Goal: Find specific page/section: Find specific page/section

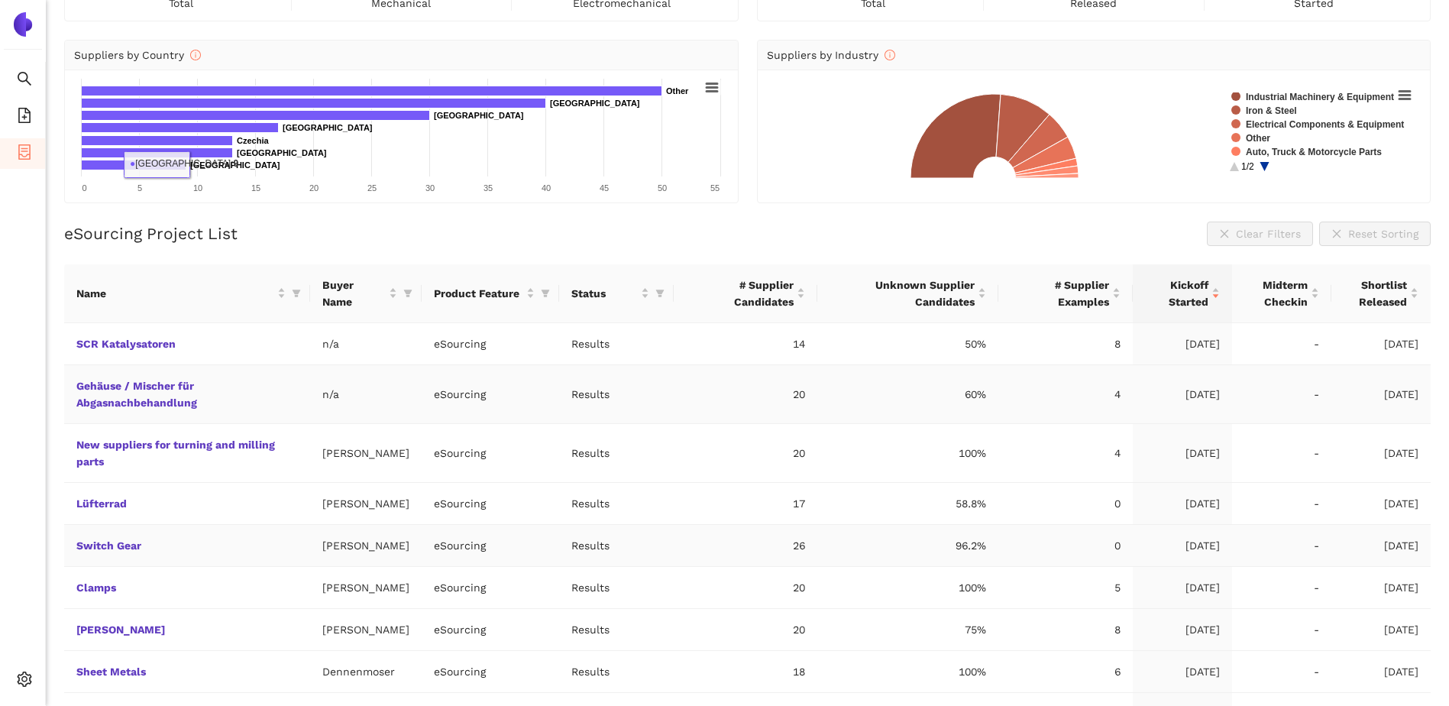
scroll to position [205, 0]
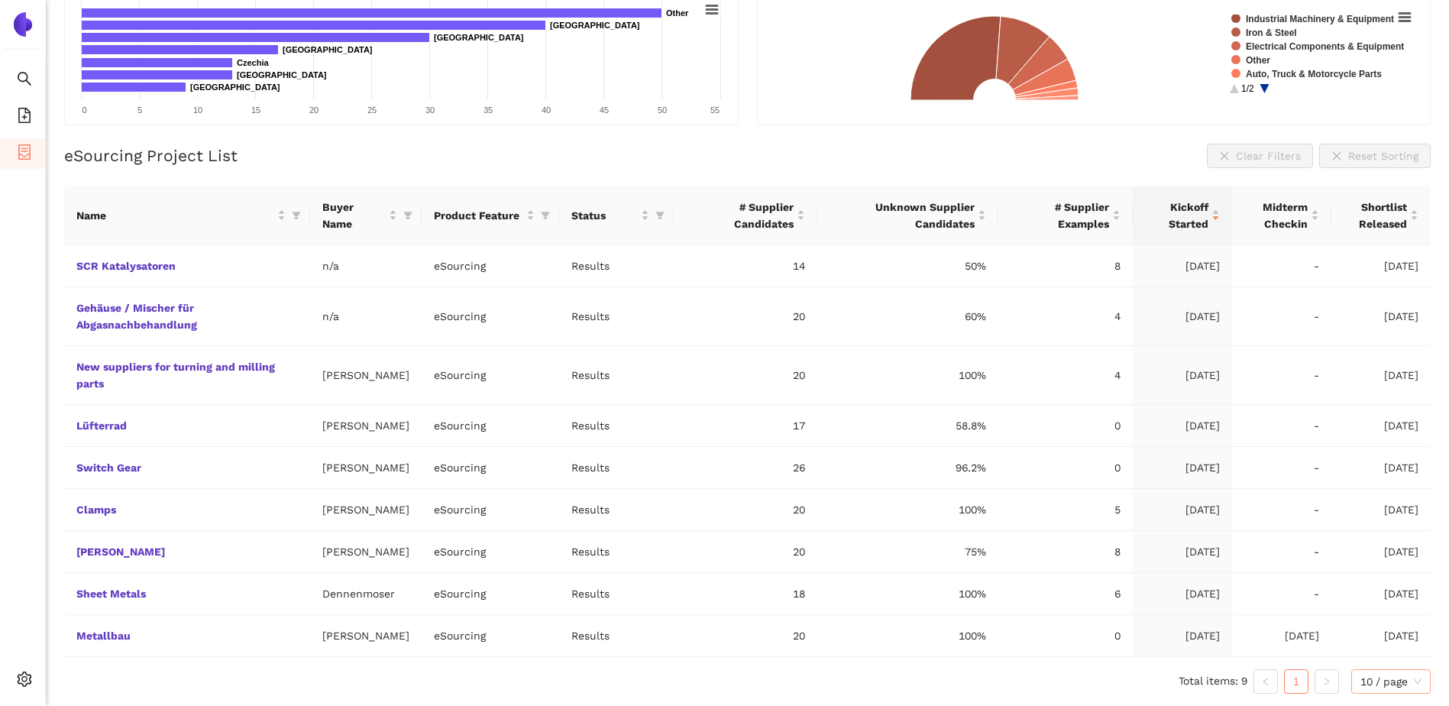
click at [1369, 684] on span "10 / page" at bounding box center [1391, 681] width 61 height 23
click at [1376, 602] on div "20 / page" at bounding box center [1392, 602] width 63 height 17
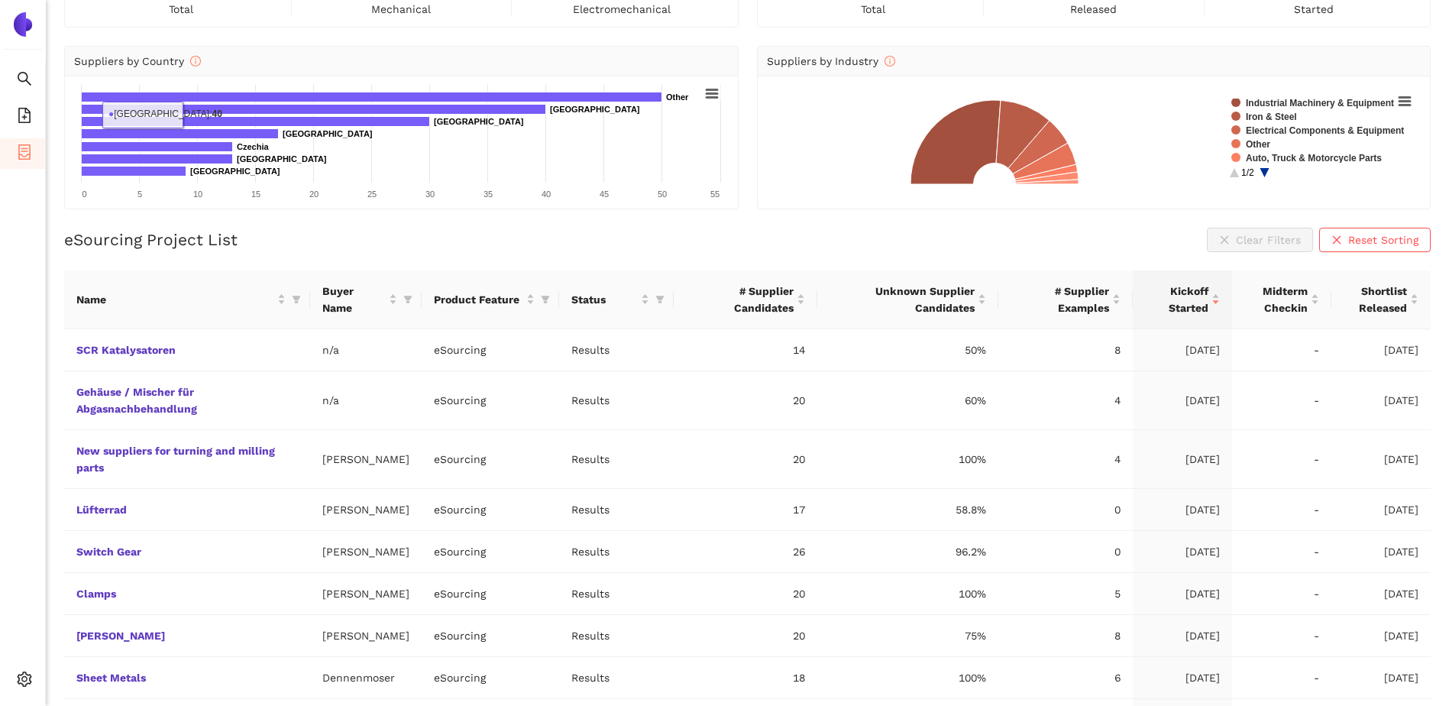
scroll to position [0, 0]
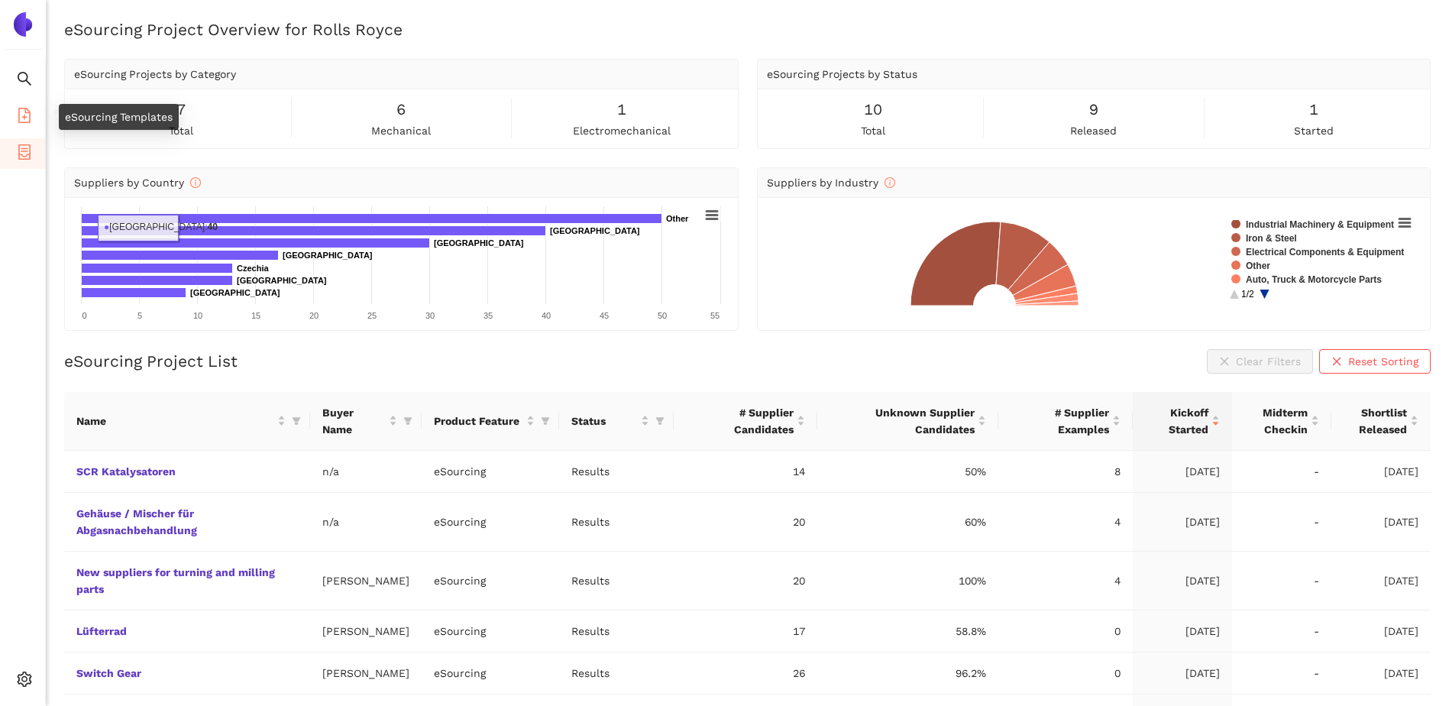
click at [15, 120] on li "eSourcing Templates" at bounding box center [22, 117] width 45 height 31
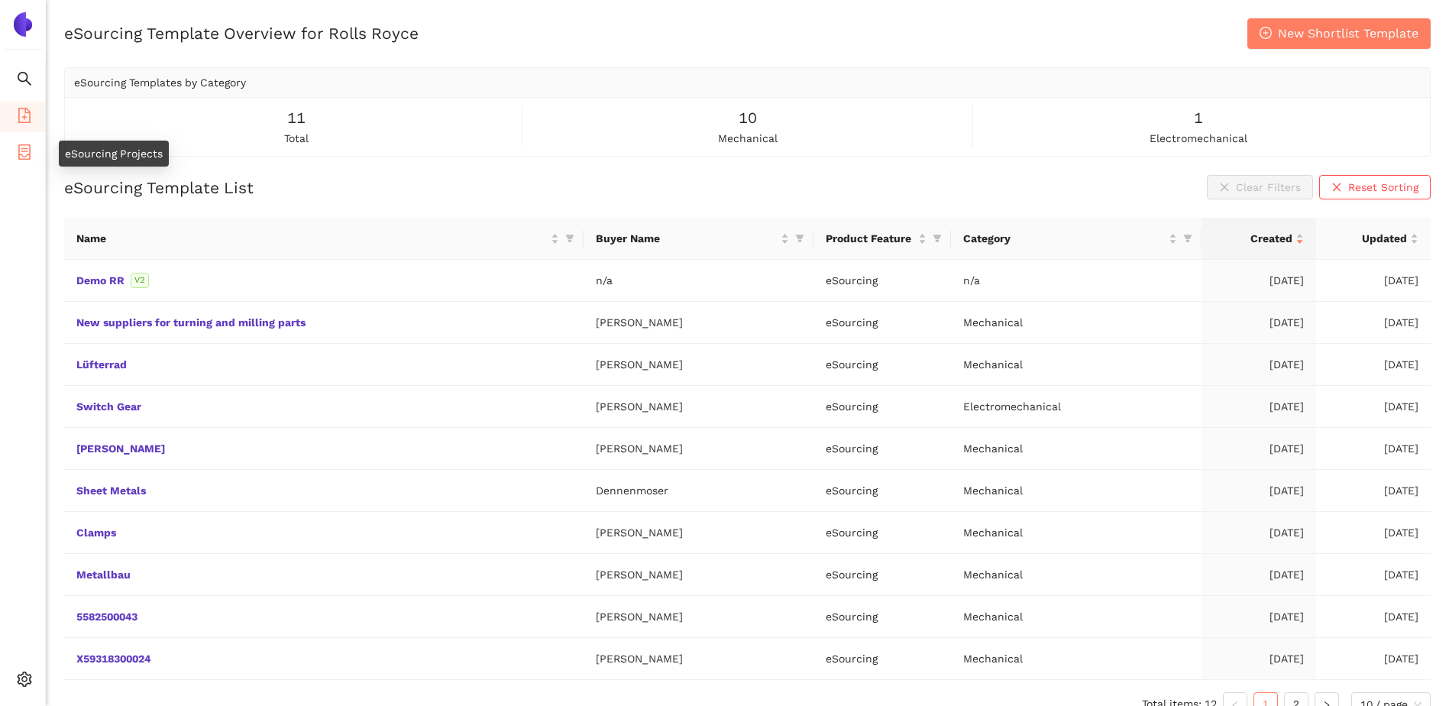
click at [23, 156] on icon "container" at bounding box center [24, 151] width 12 height 15
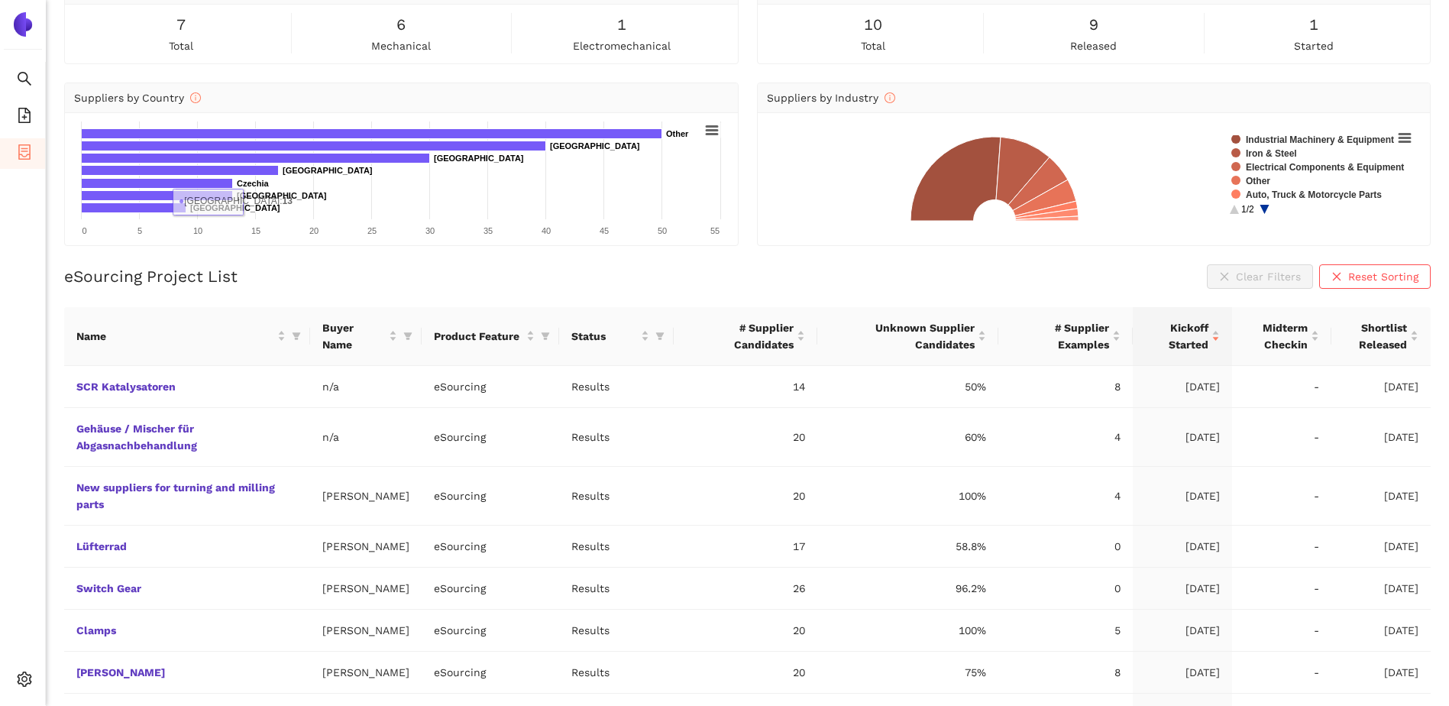
scroll to position [205, 0]
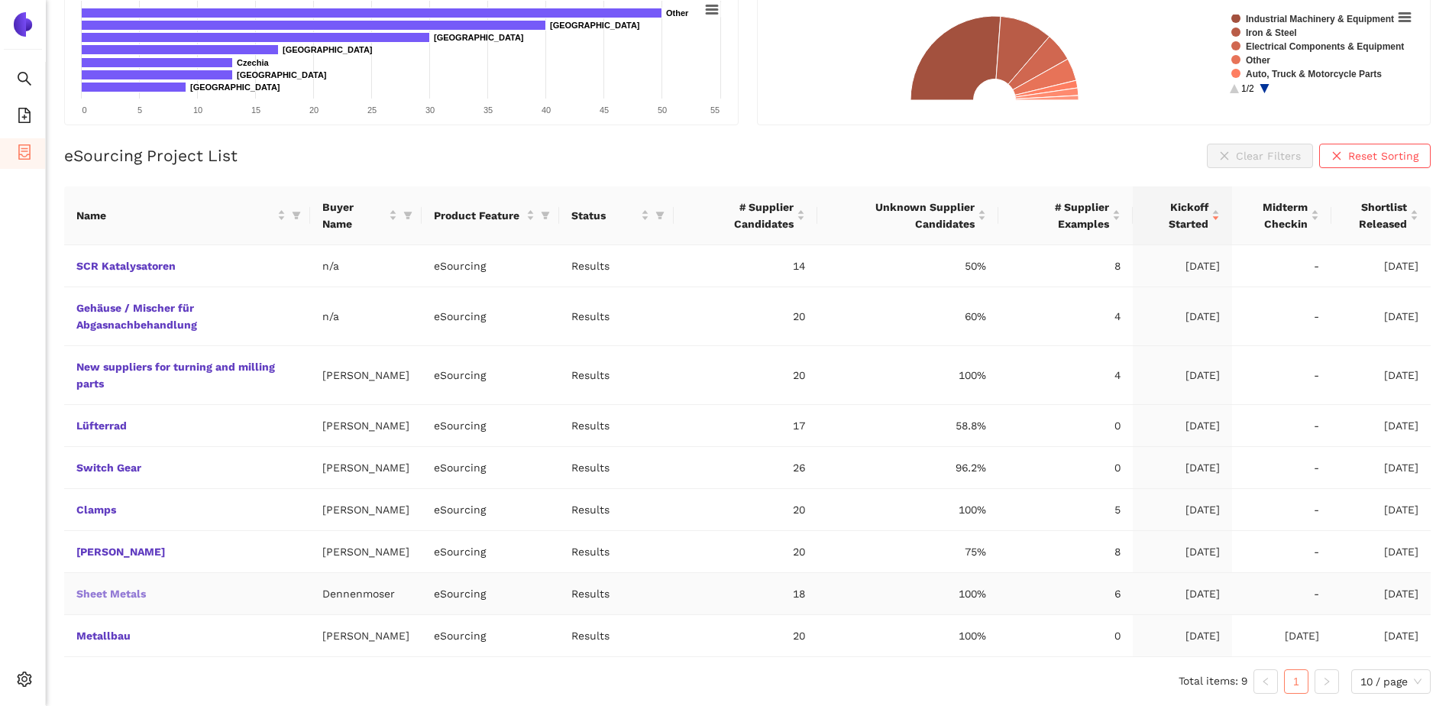
click at [0, 0] on link "Sheet Metals" at bounding box center [0, 0] width 0 height 0
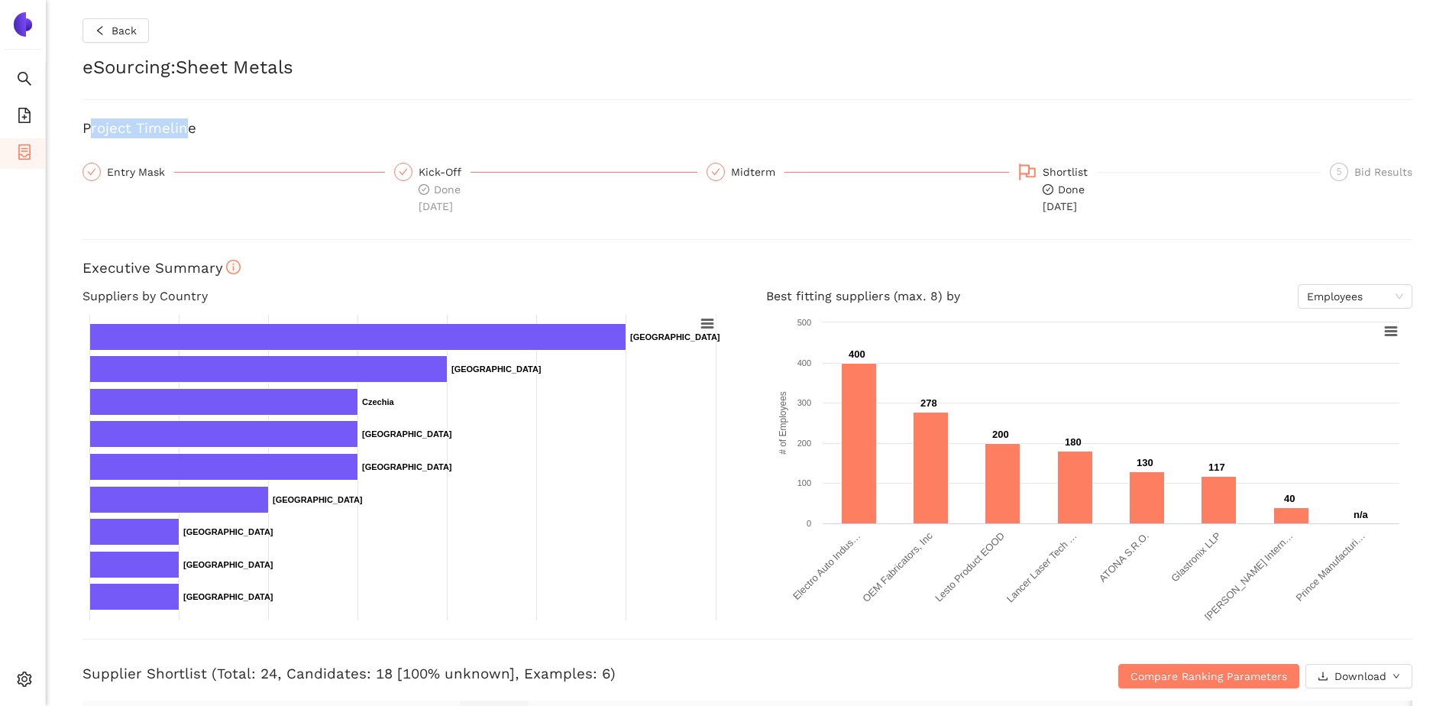
drag, startPoint x: 87, startPoint y: 128, endPoint x: 186, endPoint y: 125, distance: 98.6
click at [186, 125] on h3 "Project Timeline" at bounding box center [748, 128] width 1330 height 20
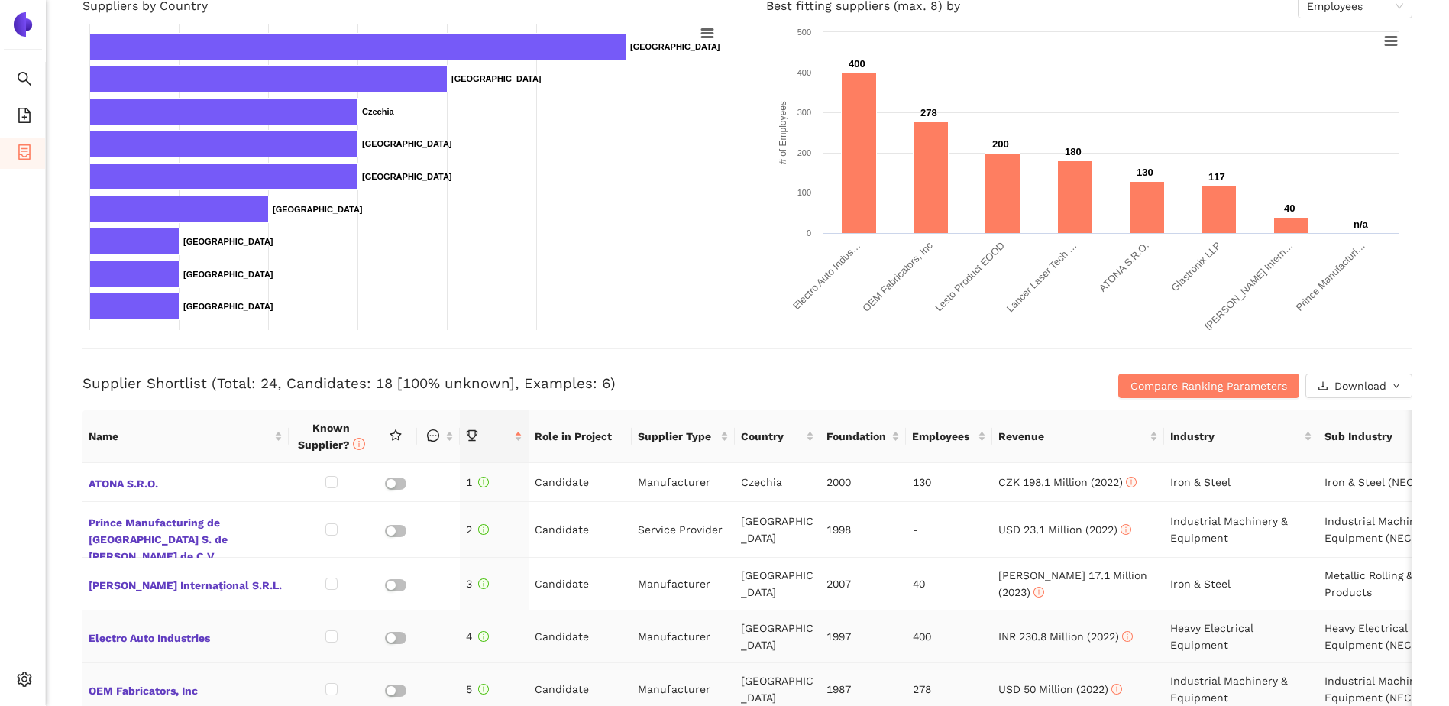
scroll to position [332, 0]
